Goal: Task Accomplishment & Management: Complete application form

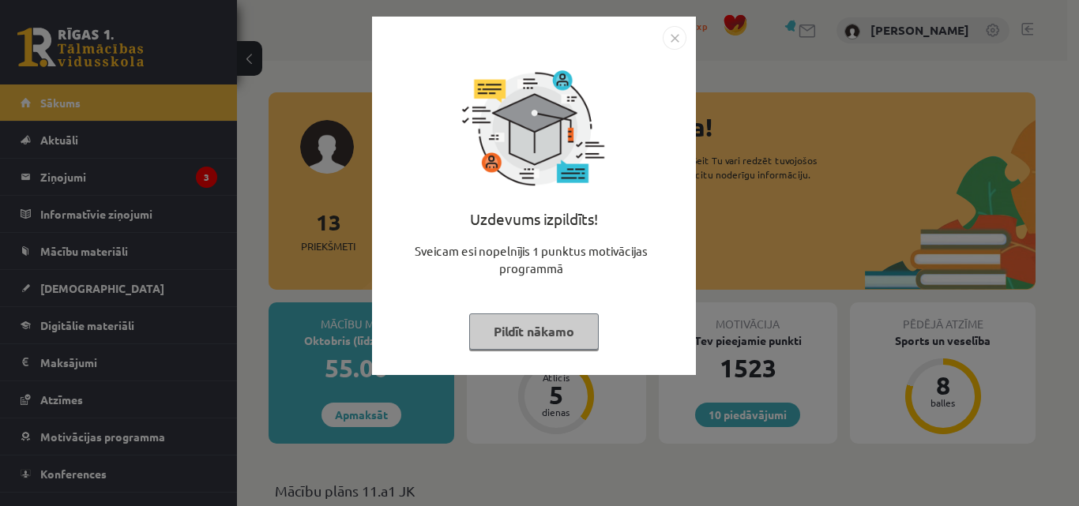
click at [536, 329] on button "Pildīt nākamo" at bounding box center [534, 332] width 130 height 36
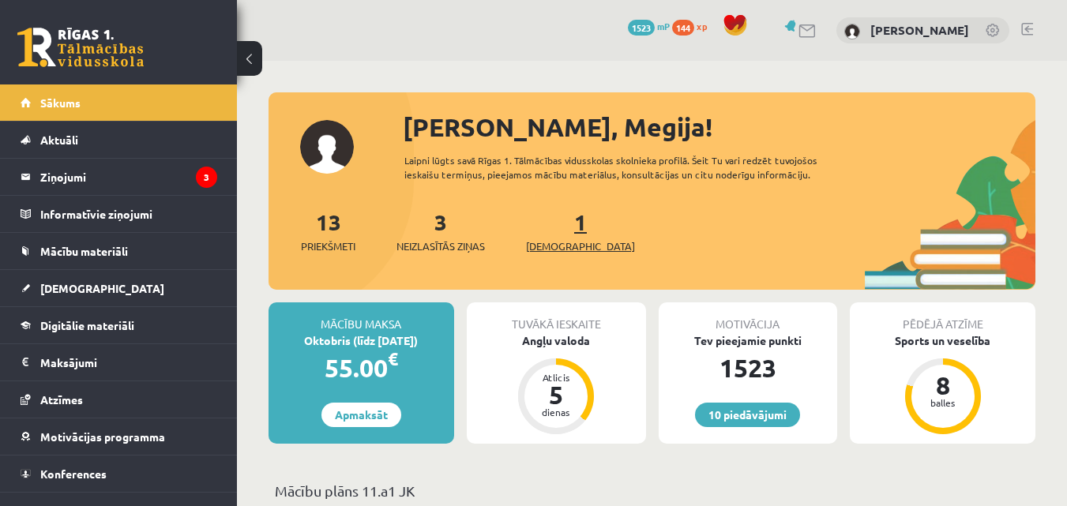
click at [552, 250] on span "[DEMOGRAPHIC_DATA]" at bounding box center [580, 247] width 109 height 16
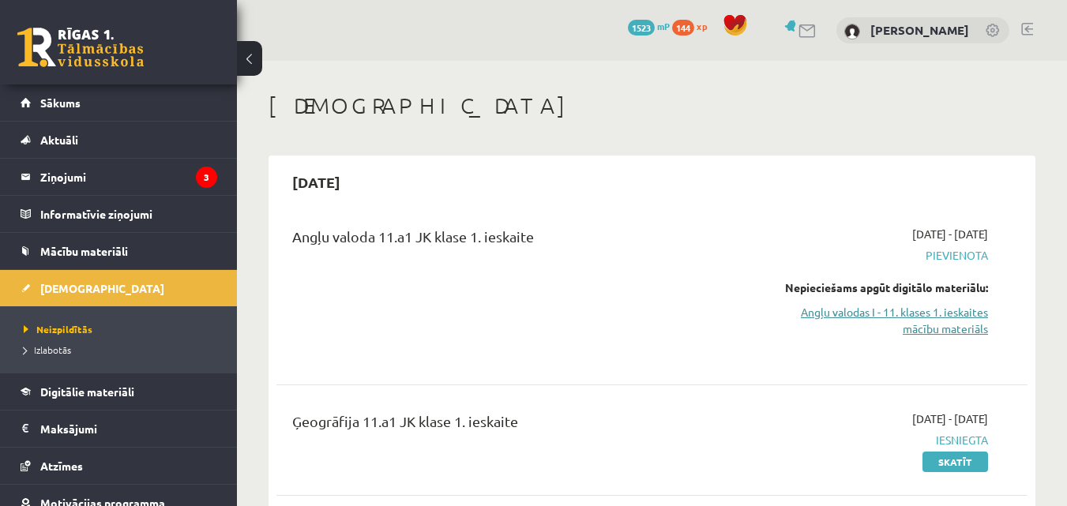
click at [920, 311] on link "Angļu valodas I - 11. klases 1. ieskaites mācību materiāls" at bounding box center [880, 320] width 216 height 33
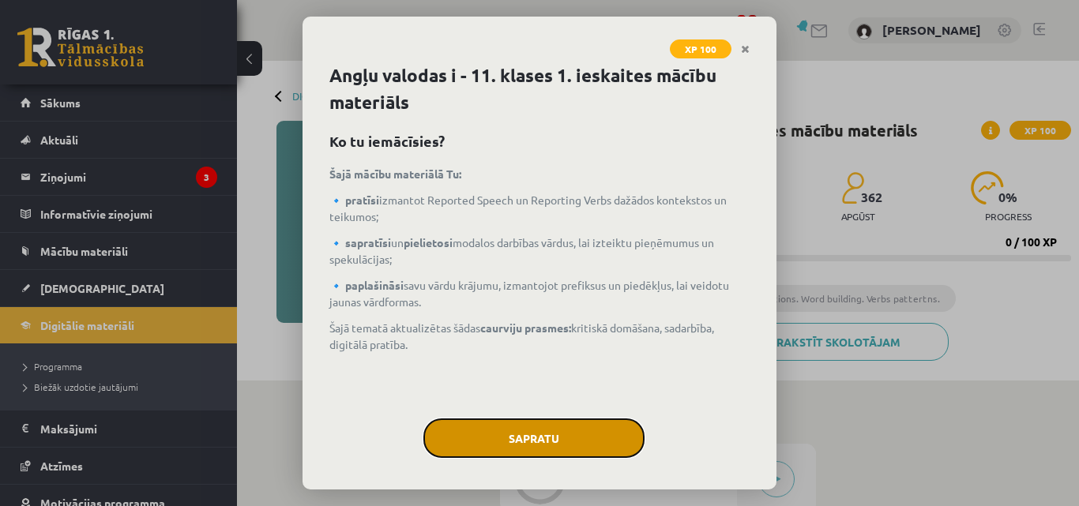
click at [553, 432] on button "Sapratu" at bounding box center [533, 439] width 221 height 40
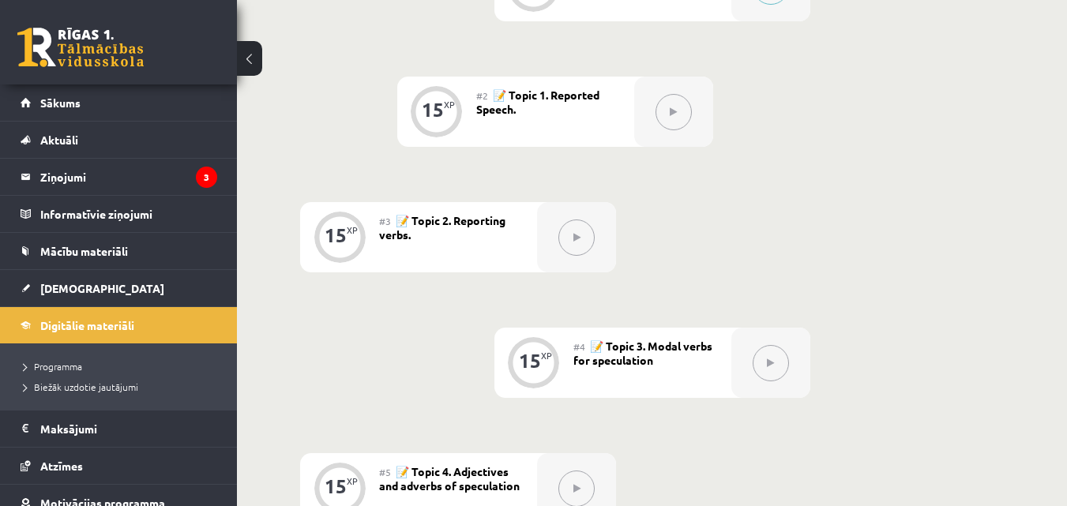
scroll to position [514, 0]
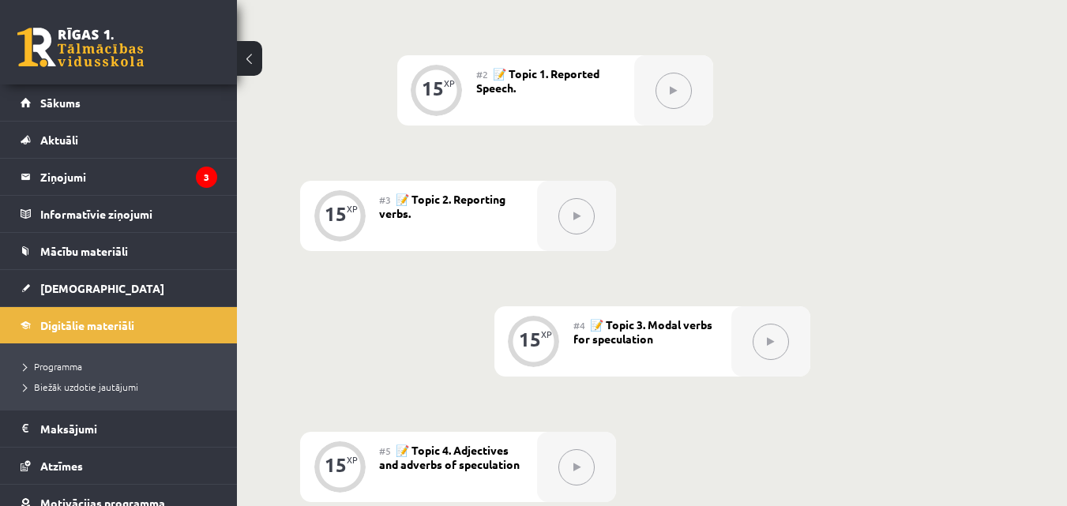
click at [682, 97] on button at bounding box center [674, 91] width 36 height 36
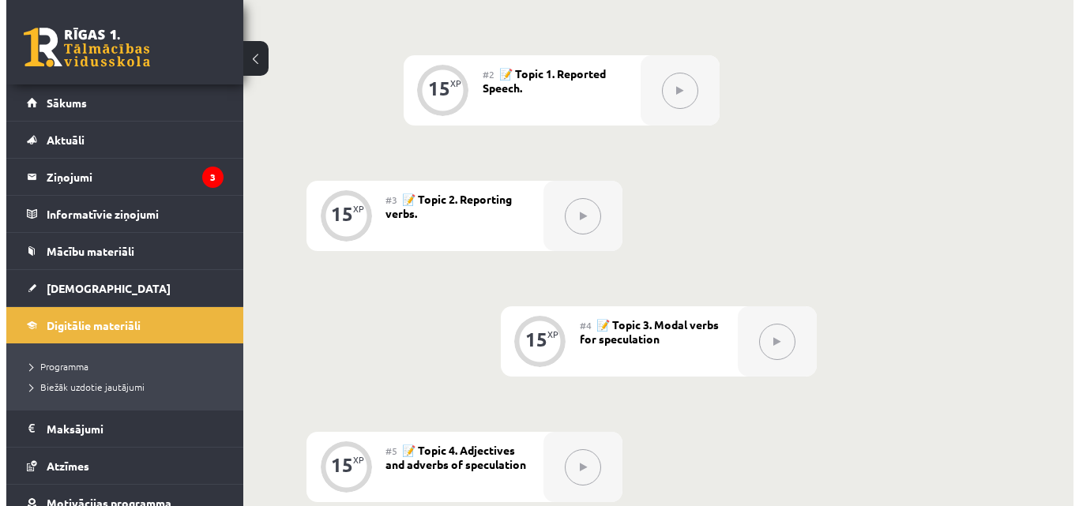
scroll to position [437, 0]
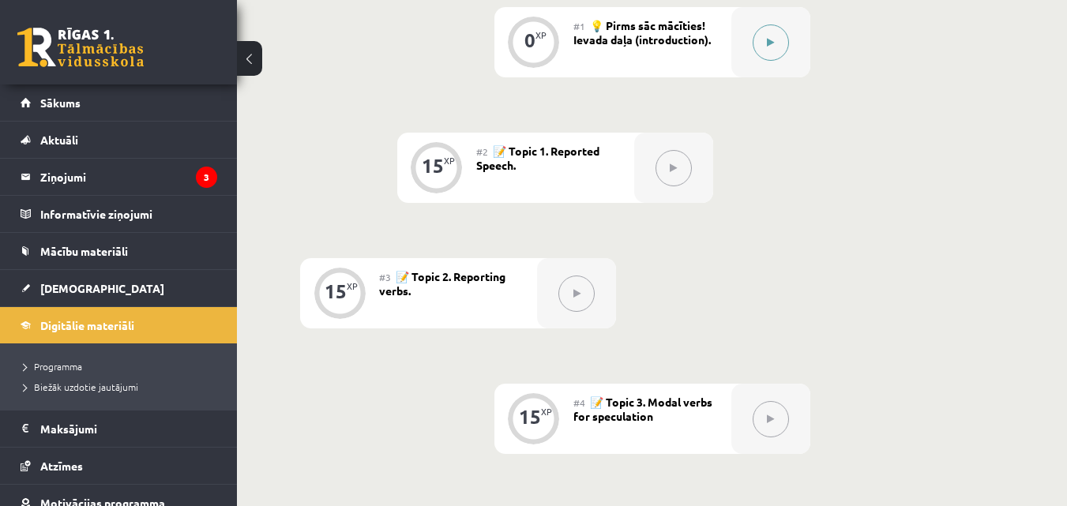
click at [751, 39] on div at bounding box center [771, 42] width 79 height 70
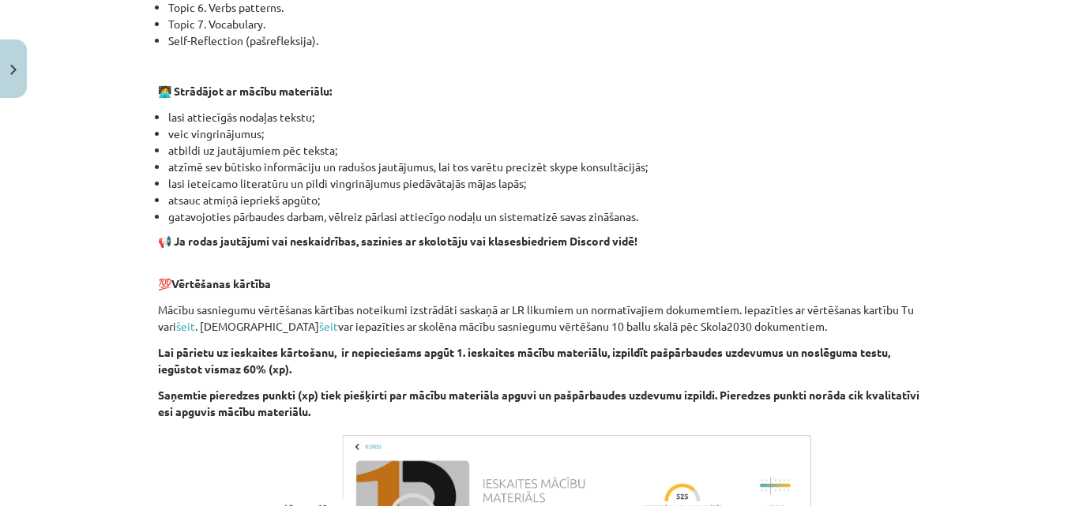
scroll to position [944, 0]
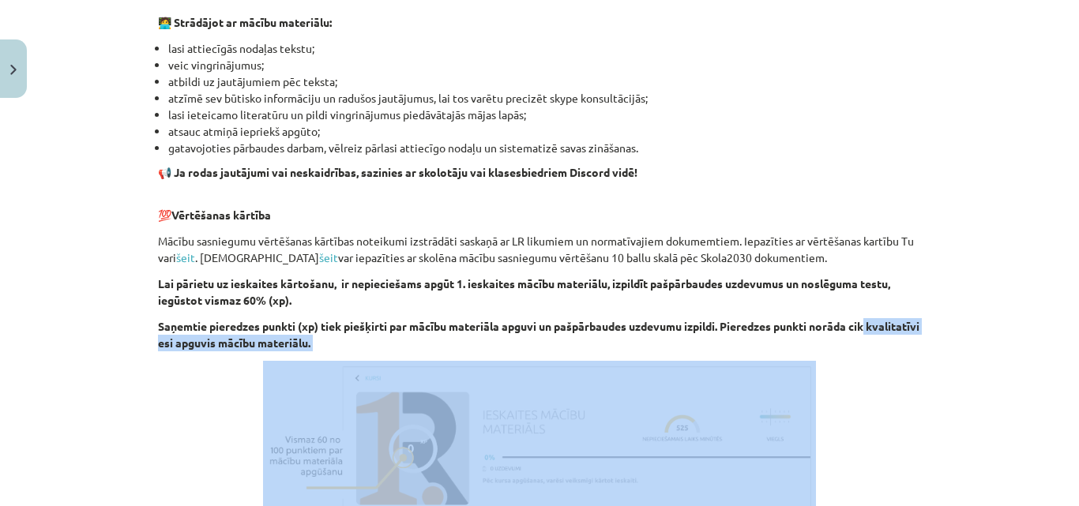
drag, startPoint x: 1067, startPoint y: 333, endPoint x: 1063, endPoint y: 397, distance: 63.3
click at [1063, 397] on div "Mācību tēma: Angļu valodas i - 11. klases 1. ieskaites mācību materiāls #1 💡 Pi…" at bounding box center [539, 253] width 1079 height 506
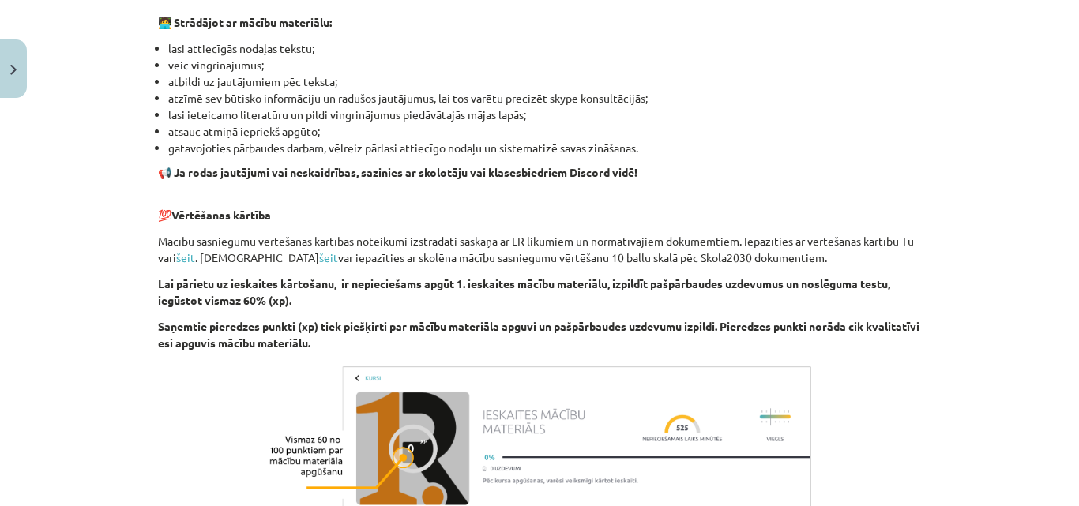
scroll to position [1155, 0]
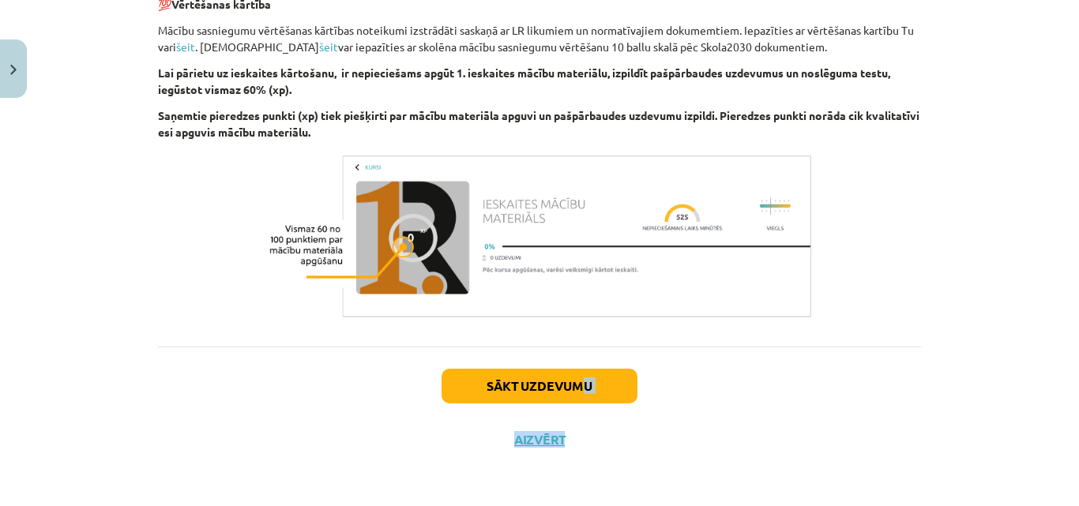
drag, startPoint x: 581, startPoint y: 404, endPoint x: 585, endPoint y: 392, distance: 12.8
click at [585, 392] on div "Sākt uzdevumu Aizvērt" at bounding box center [539, 402] width 763 height 111
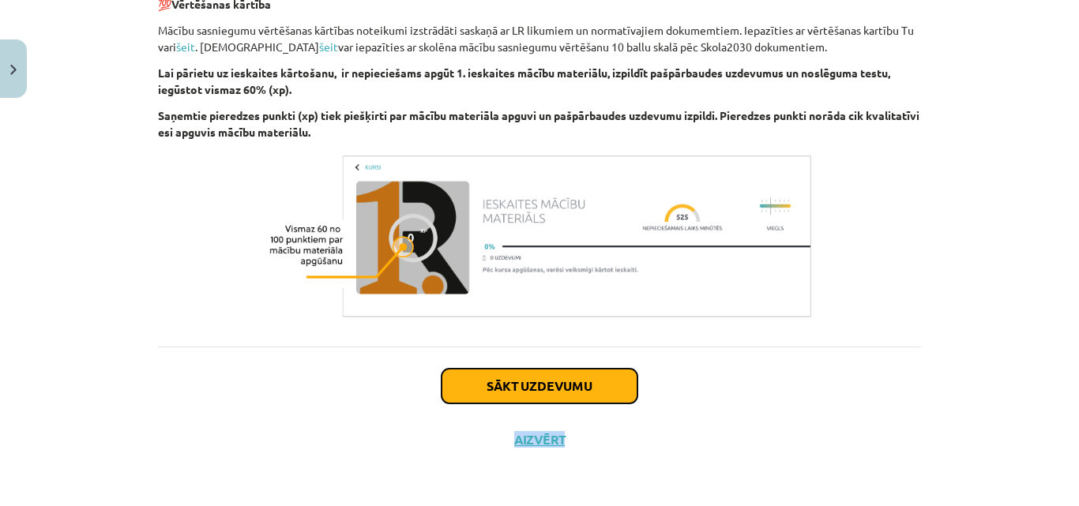
click at [585, 392] on button "Sākt uzdevumu" at bounding box center [540, 386] width 196 height 35
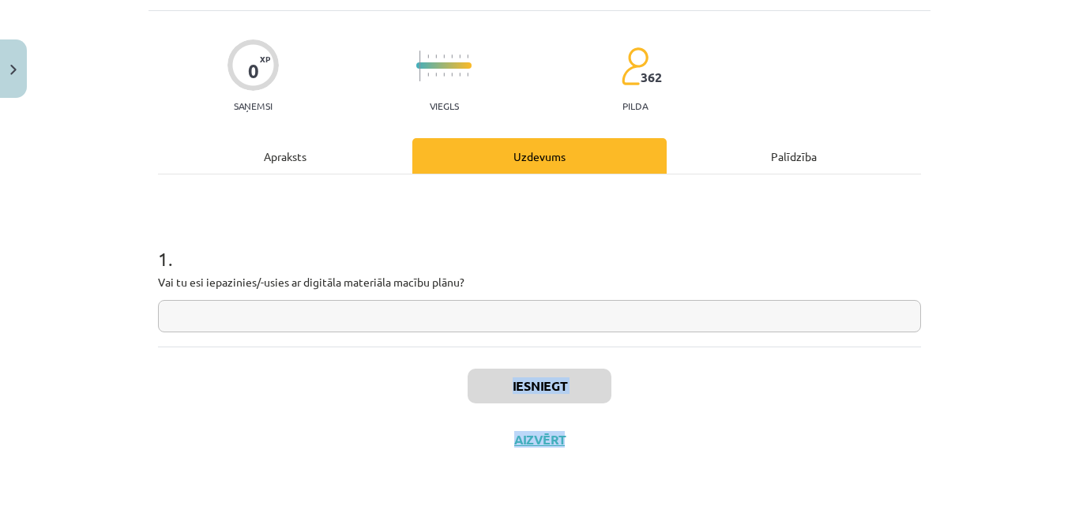
scroll to position [40, 0]
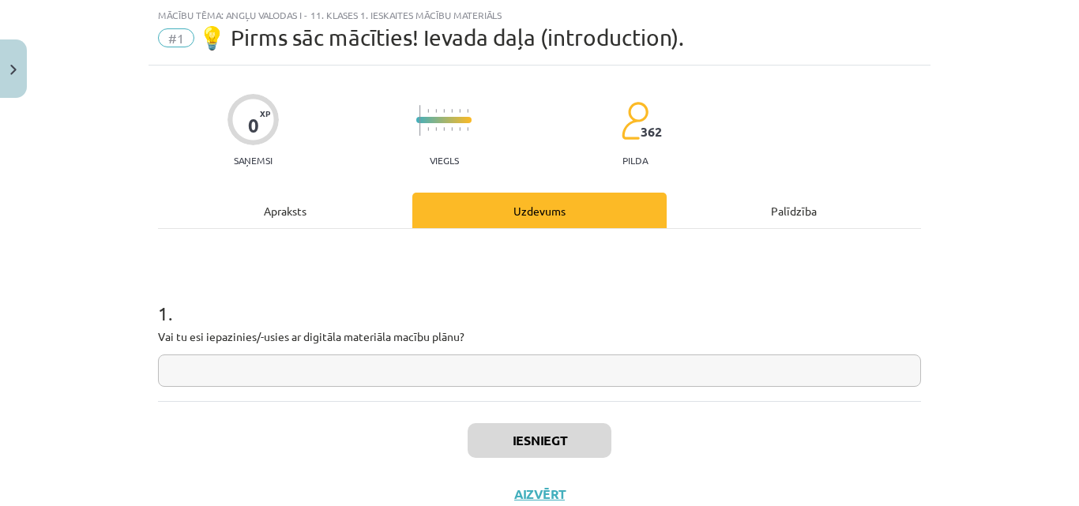
click at [495, 353] on div "1 . Vai tu esi iepazinies/-usies ar digitāla materiāla macību plānu?" at bounding box center [539, 331] width 763 height 112
click at [495, 355] on input "text" at bounding box center [539, 371] width 763 height 32
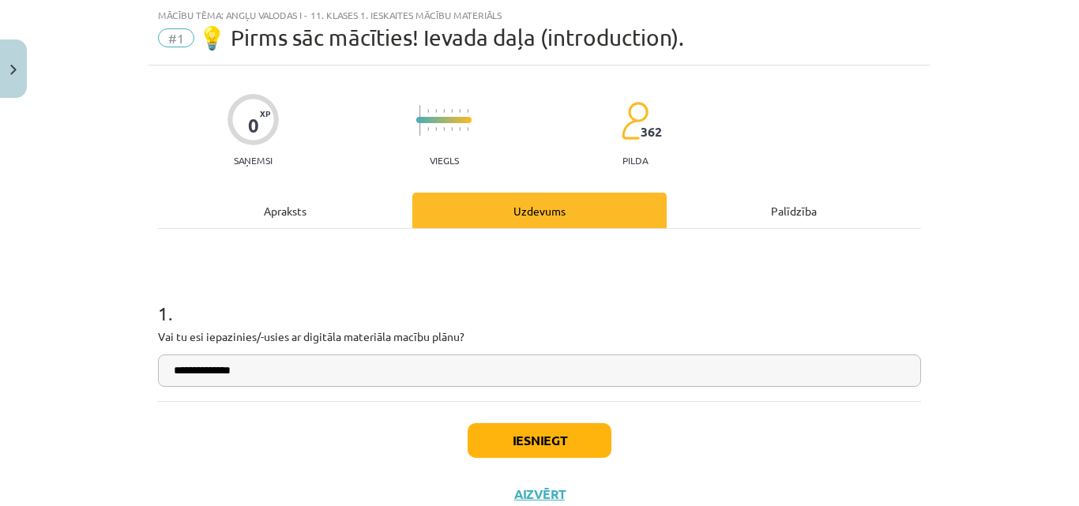
type input "**********"
click at [511, 451] on button "Iesniegt" at bounding box center [540, 440] width 144 height 35
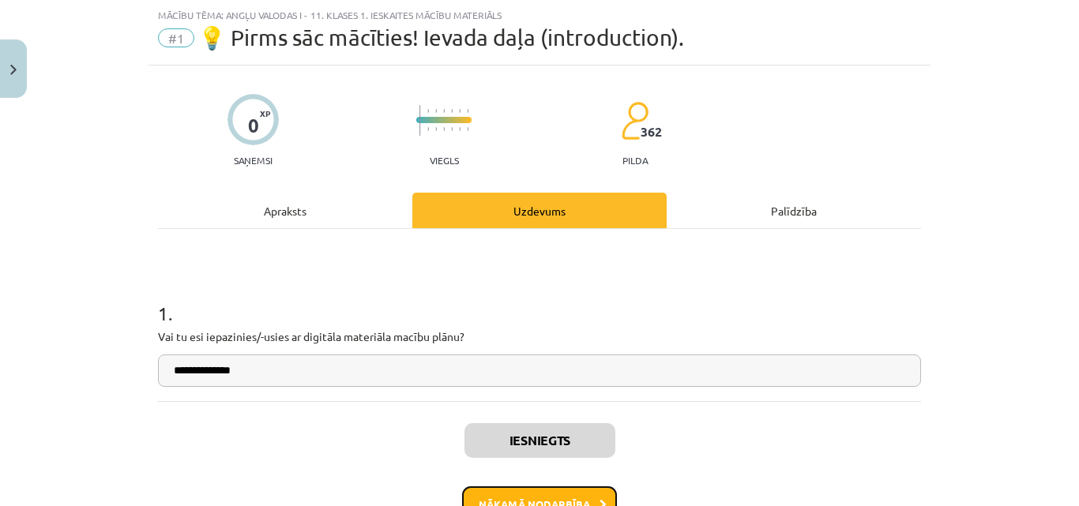
click at [511, 487] on button "Nākamā nodarbība" at bounding box center [539, 505] width 155 height 36
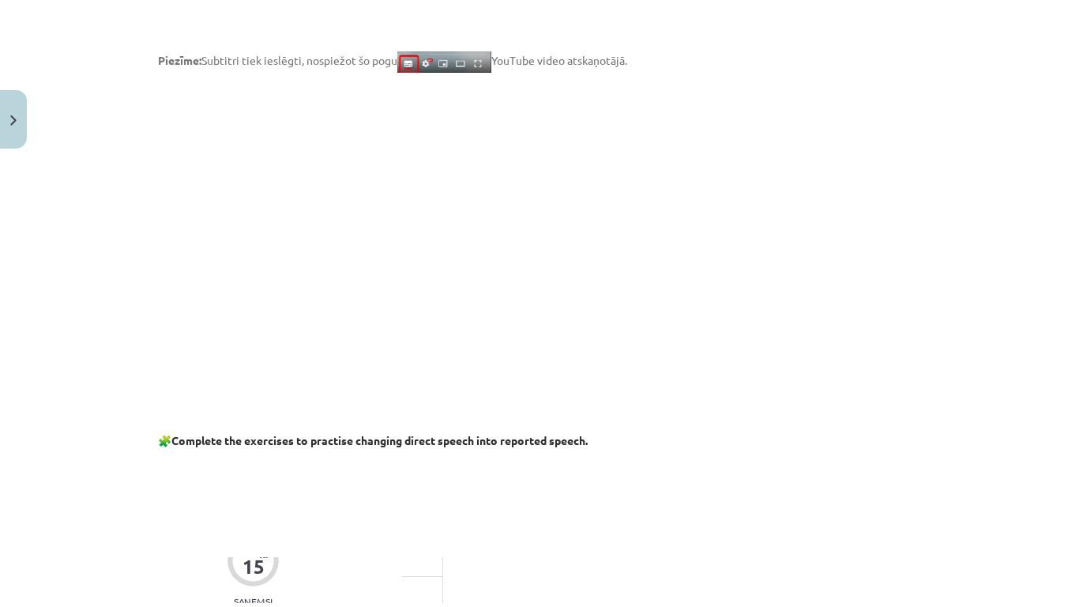
scroll to position [384, 0]
